Goal: Information Seeking & Learning: Learn about a topic

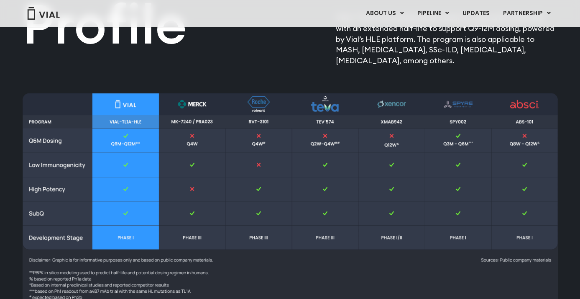
click at [383, 108] on img at bounding box center [290, 206] width 535 height 226
click at [394, 105] on img at bounding box center [290, 206] width 535 height 226
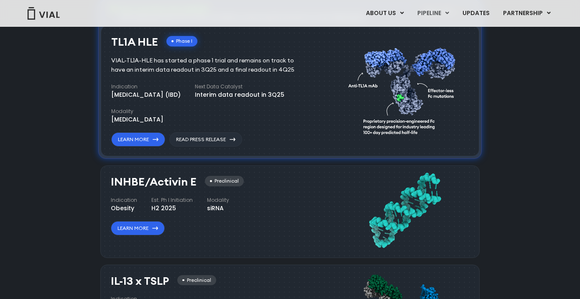
scroll to position [709, 0]
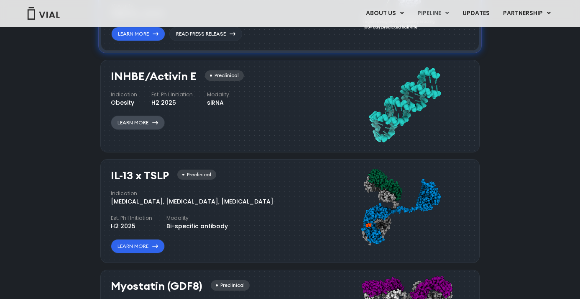
click at [143, 122] on link "Learn More" at bounding box center [138, 122] width 54 height 14
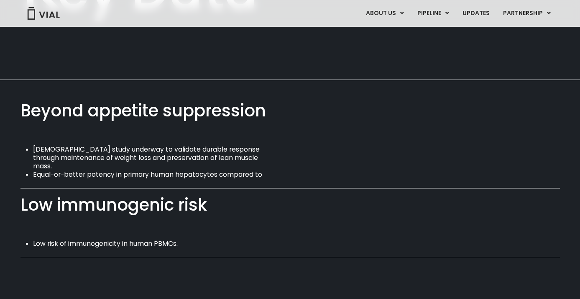
scroll to position [507, 0]
